Goal: Task Accomplishment & Management: Manage account settings

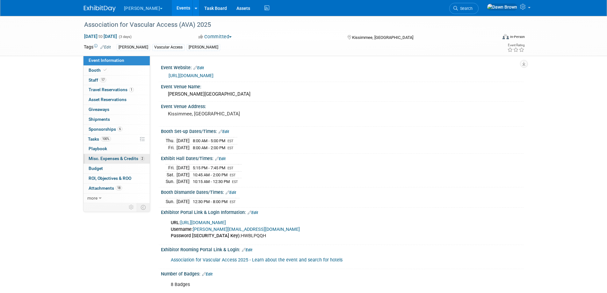
click at [127, 158] on span "Misc. Expenses & Credits 2" at bounding box center [117, 158] width 56 height 5
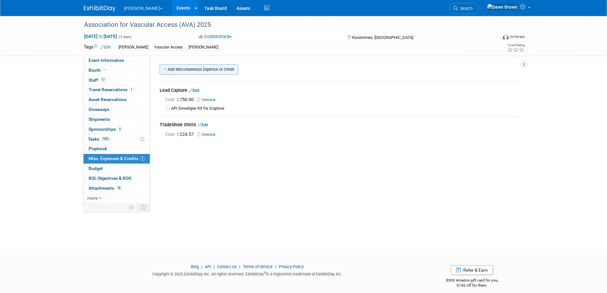
click at [197, 69] on link "Add Miscellaneous Expense or Credit" at bounding box center [199, 69] width 78 height 10
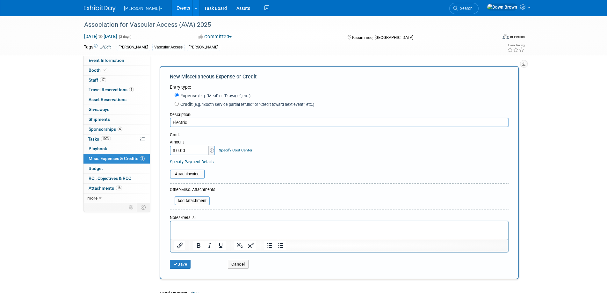
type input "Electric"
click at [199, 150] on input "$ 0.00" at bounding box center [190, 151] width 40 height 10
type input "$ 1,444.80"
click at [233, 150] on link "Specify Cost Center" at bounding box center [235, 150] width 33 height 4
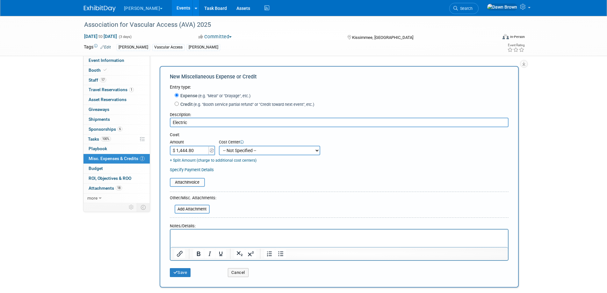
click at [233, 150] on select "-- Not Specified -- #3229006818 (Marketing Communications) #328006813 (BIS) #32…" at bounding box center [269, 151] width 101 height 10
select select "18965934"
click at [219, 146] on select "-- Not Specified -- #3229006818 (Marketing Communications) #328006813 (BIS) #32…" at bounding box center [269, 151] width 101 height 10
click at [192, 183] on input "file" at bounding box center [166, 182] width 76 height 8
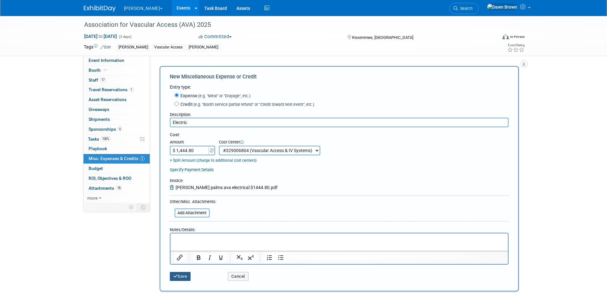
click at [188, 278] on button "Save" at bounding box center [180, 276] width 21 height 9
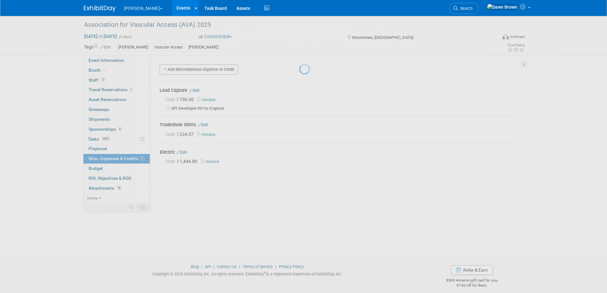
scroll to position [6, 0]
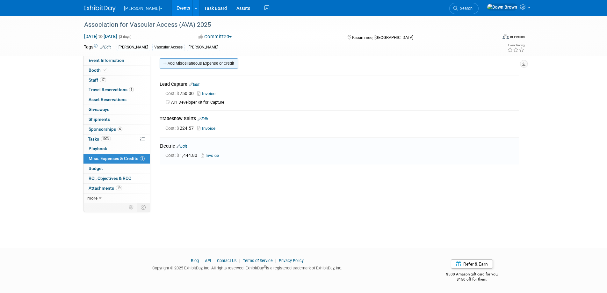
click at [186, 63] on link "Add Miscellaneous Expense or Credit" at bounding box center [199, 63] width 78 height 10
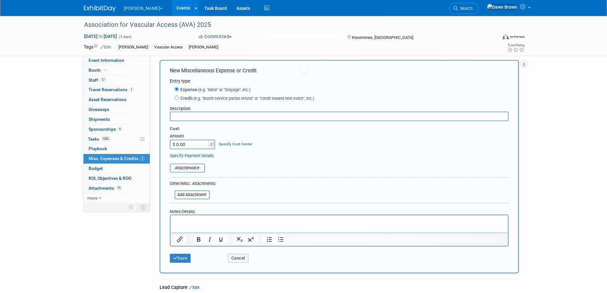
scroll to position [0, 0]
type input "Vacuuming"
click at [187, 145] on input "$ 0.00" at bounding box center [190, 145] width 40 height 10
type input "$ 911.00"
click at [240, 144] on link "Specify Cost Center" at bounding box center [235, 144] width 33 height 4
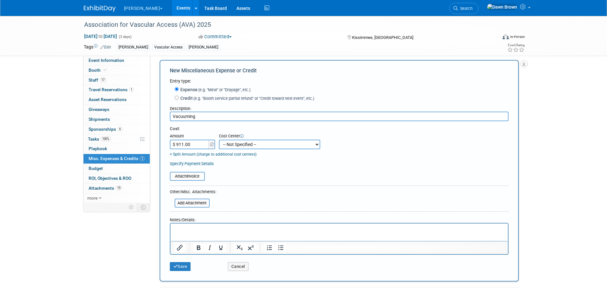
click at [240, 144] on select "-- Not Specified -- #3229006818 (Marketing Communications) #328006813 (BIS) #32…" at bounding box center [269, 145] width 101 height 10
select select "18965934"
click at [219, 140] on select "-- Not Specified -- #3229006818 (Marketing Communications) #328006813 (BIS) #32…" at bounding box center [269, 145] width 101 height 10
click at [191, 175] on input "file" at bounding box center [166, 176] width 76 height 8
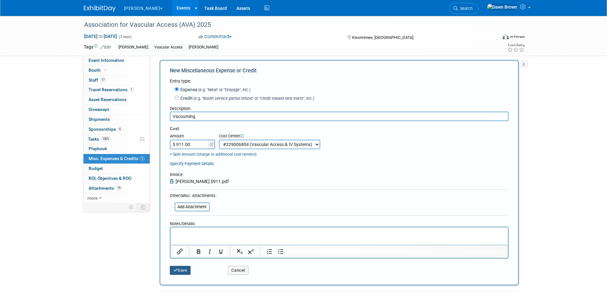
click at [185, 273] on button "Save" at bounding box center [180, 270] width 21 height 9
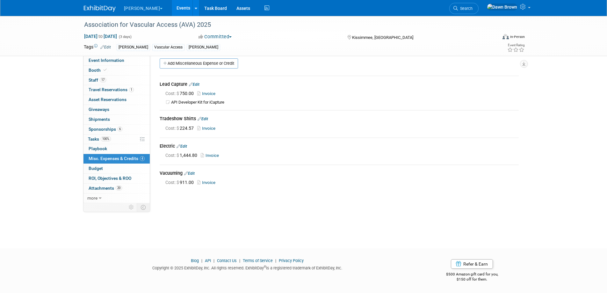
click at [172, 6] on link "Events" at bounding box center [183, 8] width 23 height 16
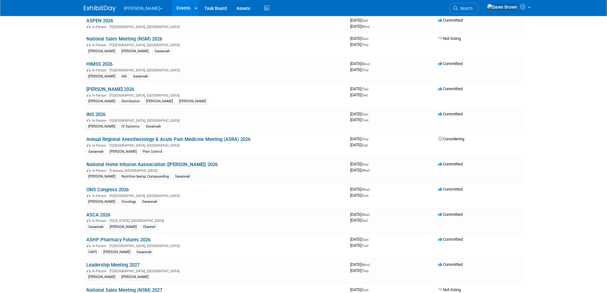
scroll to position [406, 0]
click at [122, 188] on link "ONS Congress 2026" at bounding box center [107, 189] width 42 height 6
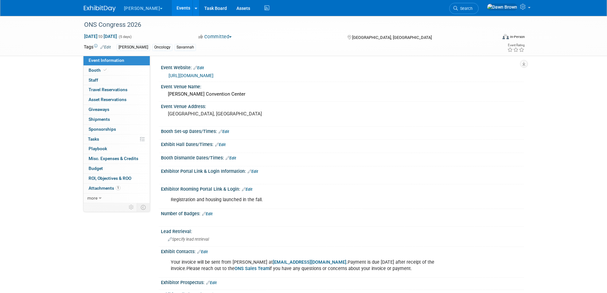
click at [173, 8] on link "Events" at bounding box center [183, 8] width 23 height 16
